Goal: Task Accomplishment & Management: Complete application form

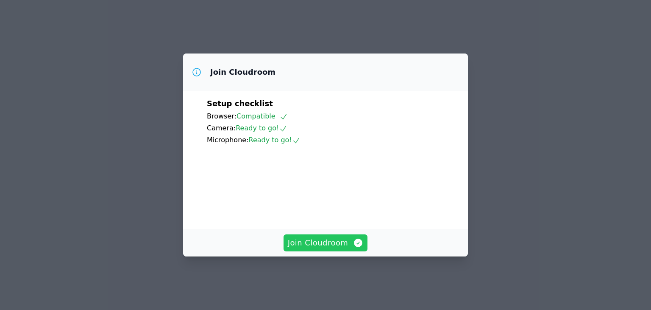
click at [311, 249] on span "Join Cloudroom" at bounding box center [326, 243] width 76 height 12
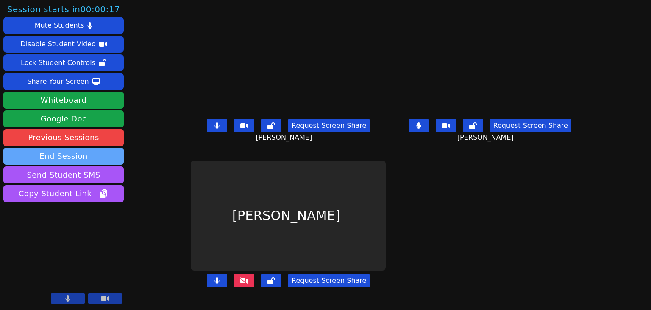
click at [74, 156] on button "End Session" at bounding box center [63, 156] width 120 height 17
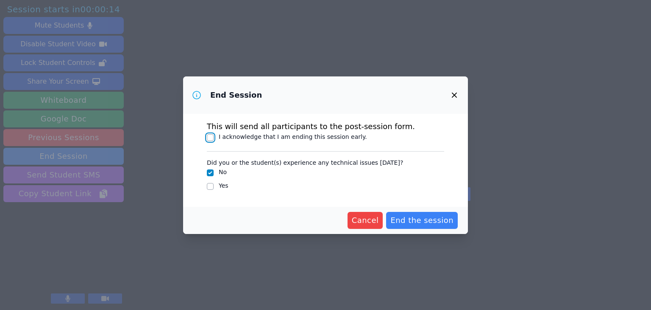
click at [212, 134] on input "I acknowledge that I am ending this session early." at bounding box center [210, 137] width 7 height 7
checkbox input "true"
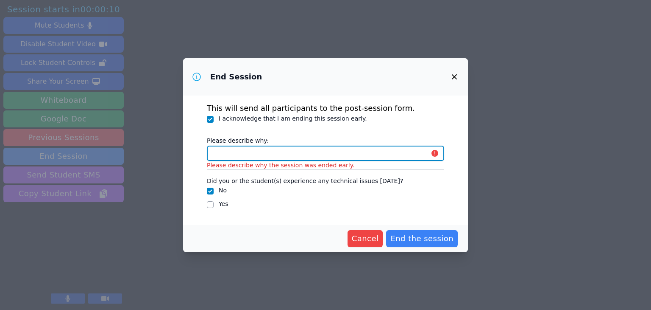
click at [220, 152] on input "Please describe why:" at bounding box center [326, 152] width 238 height 15
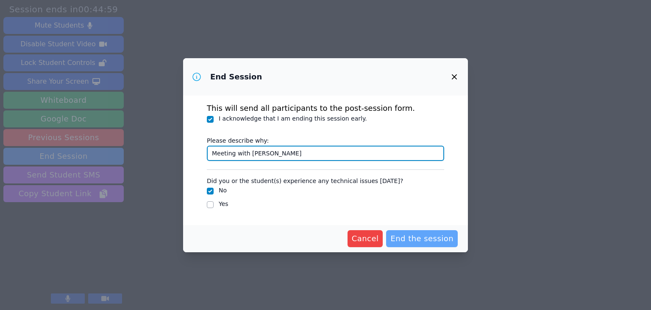
type input "Meeting with [PERSON_NAME]"
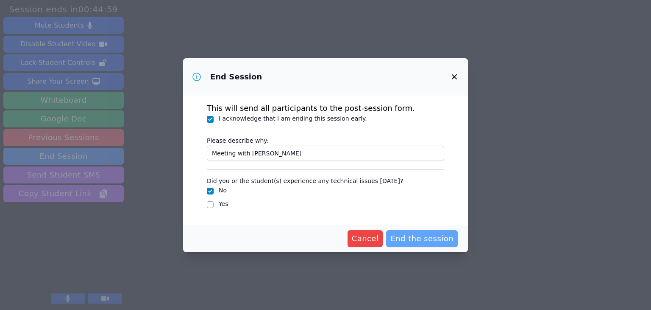
click at [414, 240] on span "End the session" at bounding box center [422, 238] width 63 height 12
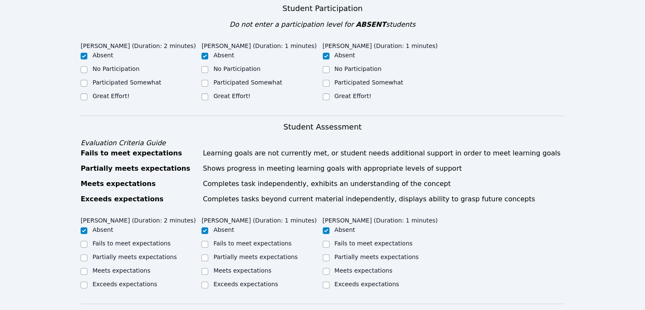
scroll to position [308, 0]
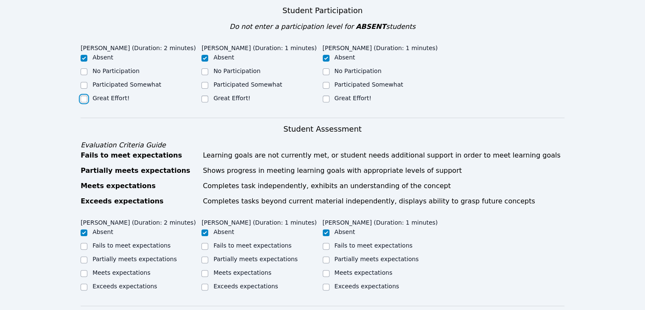
click at [85, 95] on input "Great Effort!" at bounding box center [84, 98] width 7 height 7
checkbox input "true"
checkbox input "false"
click at [202, 95] on input "Great Effort!" at bounding box center [204, 98] width 7 height 7
checkbox input "true"
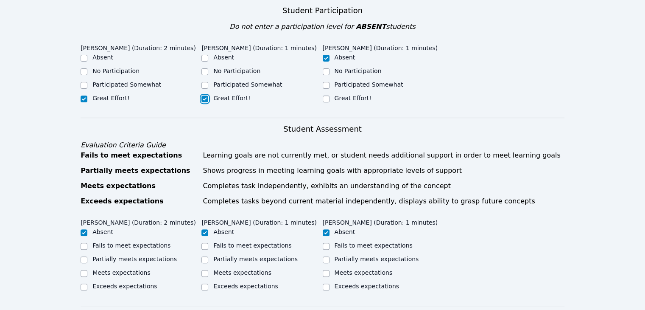
checkbox input "false"
click at [328, 95] on input "Great Effort!" at bounding box center [326, 98] width 7 height 7
checkbox input "true"
checkbox input "false"
click at [82, 270] on input "Meets expectations" at bounding box center [84, 273] width 7 height 7
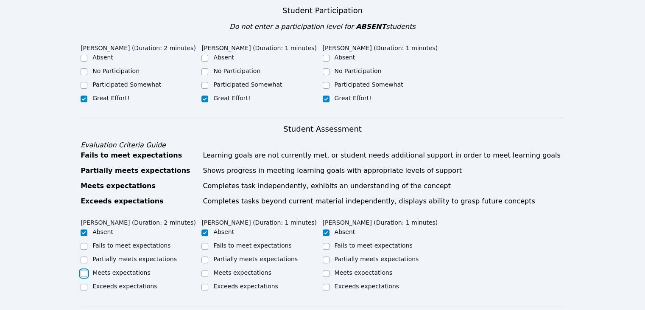
checkbox input "true"
checkbox input "false"
click at [206, 270] on input "Meets expectations" at bounding box center [204, 273] width 7 height 7
checkbox input "true"
checkbox input "false"
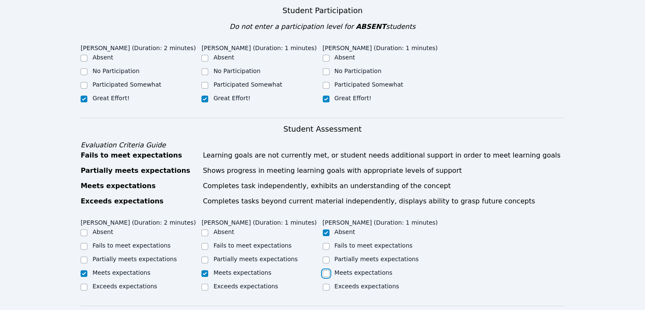
click at [327, 270] on input "Meets expectations" at bounding box center [326, 273] width 7 height 7
checkbox input "true"
checkbox input "false"
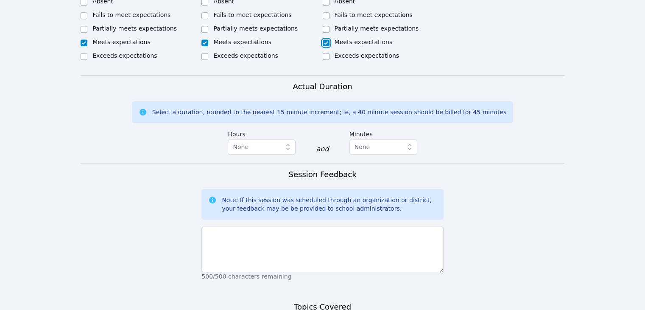
scroll to position [543, 0]
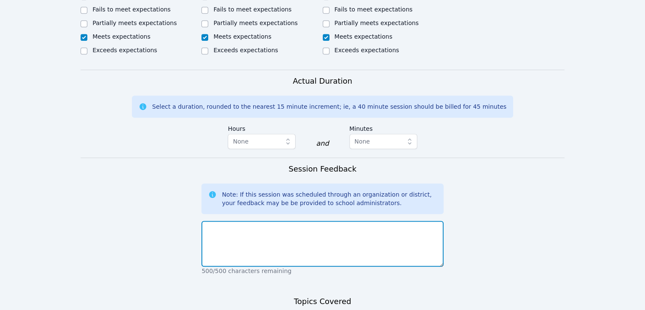
click at [249, 221] on textarea at bounding box center [322, 244] width 242 height 46
type textarea "Meeting with [PERSON_NAME]"
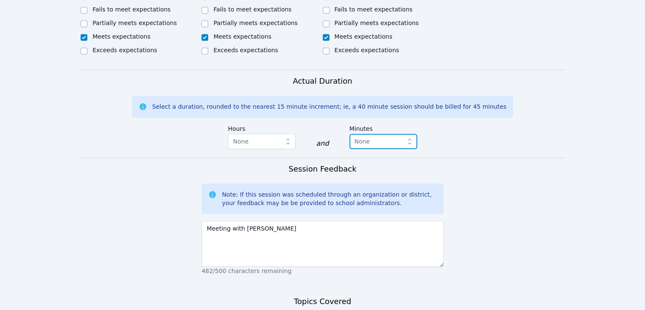
click at [391, 136] on span "None" at bounding box center [378, 141] width 46 height 10
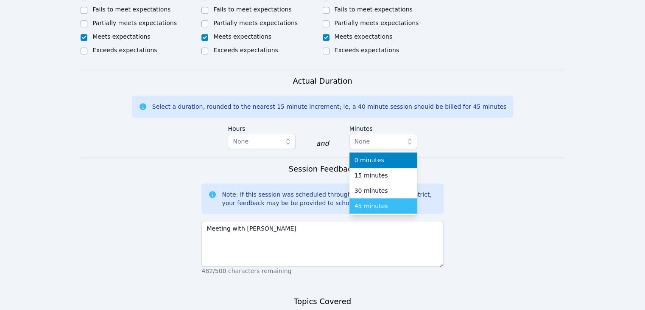
click at [378, 201] on span "45 minutes" at bounding box center [372, 205] width 34 height 8
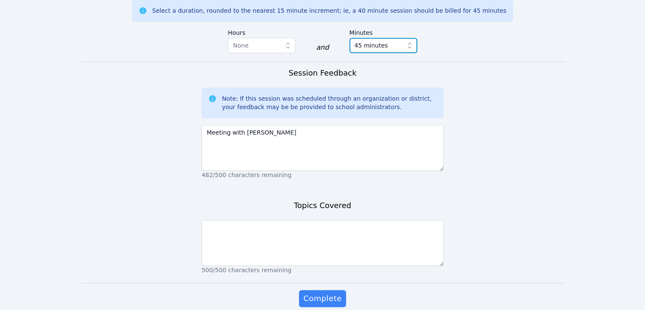
scroll to position [656, 0]
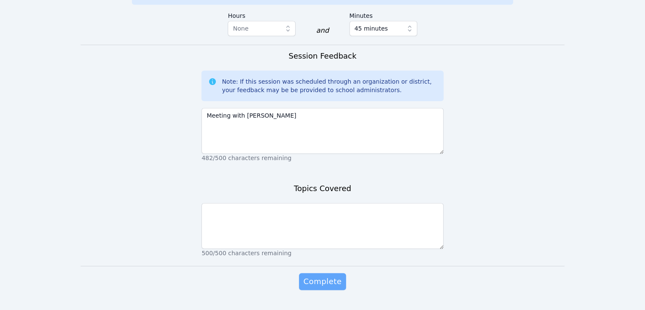
click at [334, 273] on button "Complete" at bounding box center [322, 281] width 47 height 17
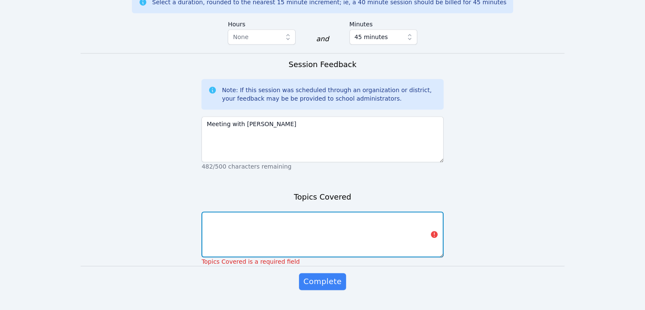
click at [271, 223] on textarea at bounding box center [322, 234] width 242 height 46
type textarea "Meeting with [PERSON_NAME]"
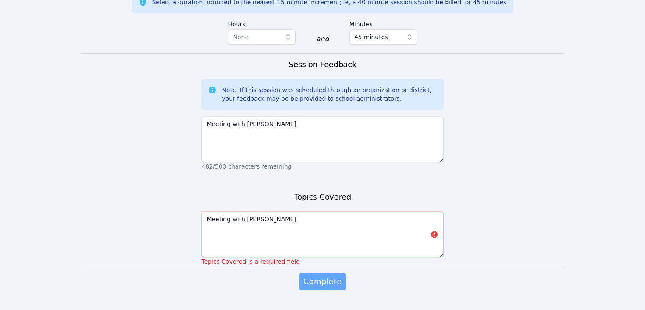
click at [329, 275] on span "Complete" at bounding box center [322, 281] width 38 height 12
